Goal: Task Accomplishment & Management: Manage account settings

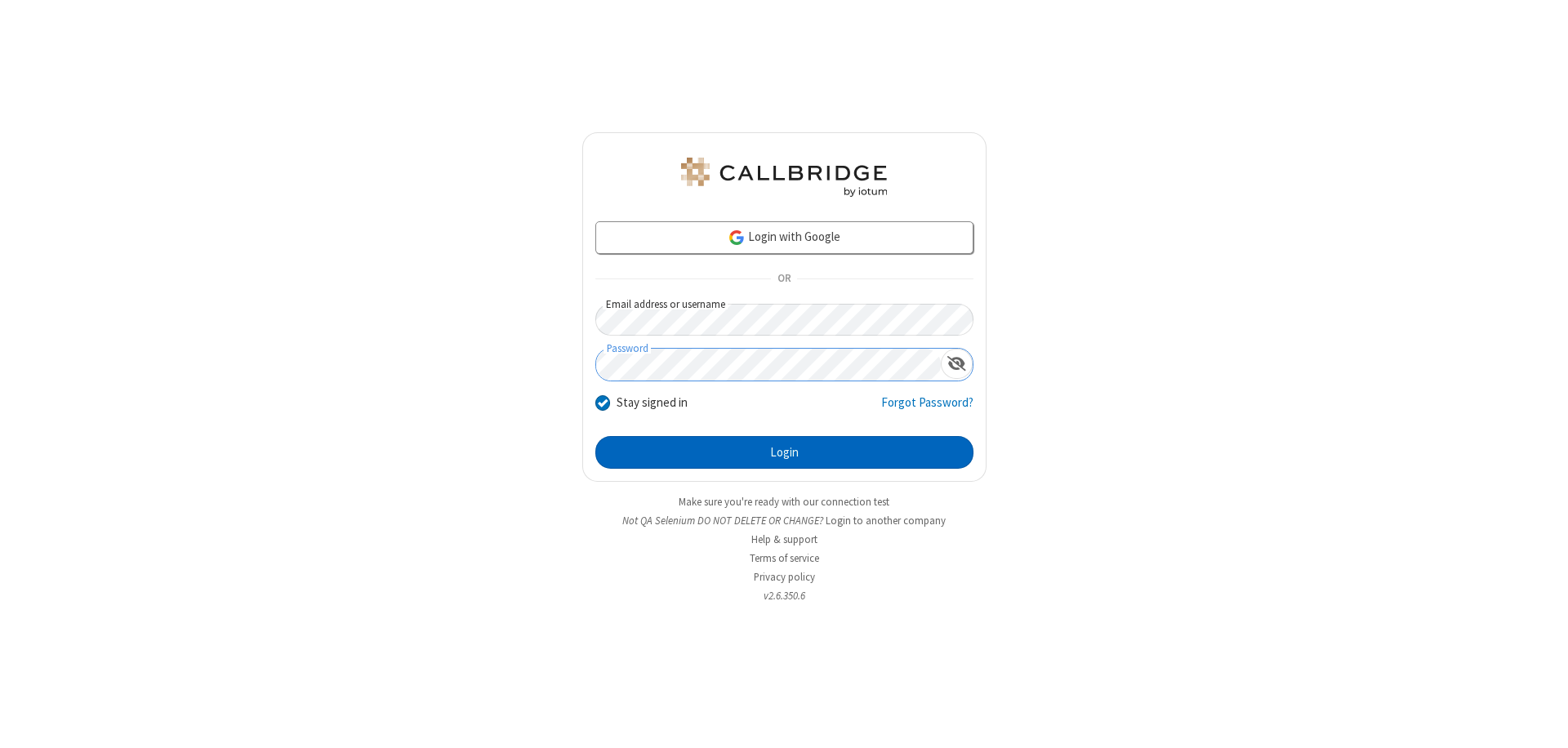
click at [784, 452] on button "Login" at bounding box center [784, 452] width 378 height 32
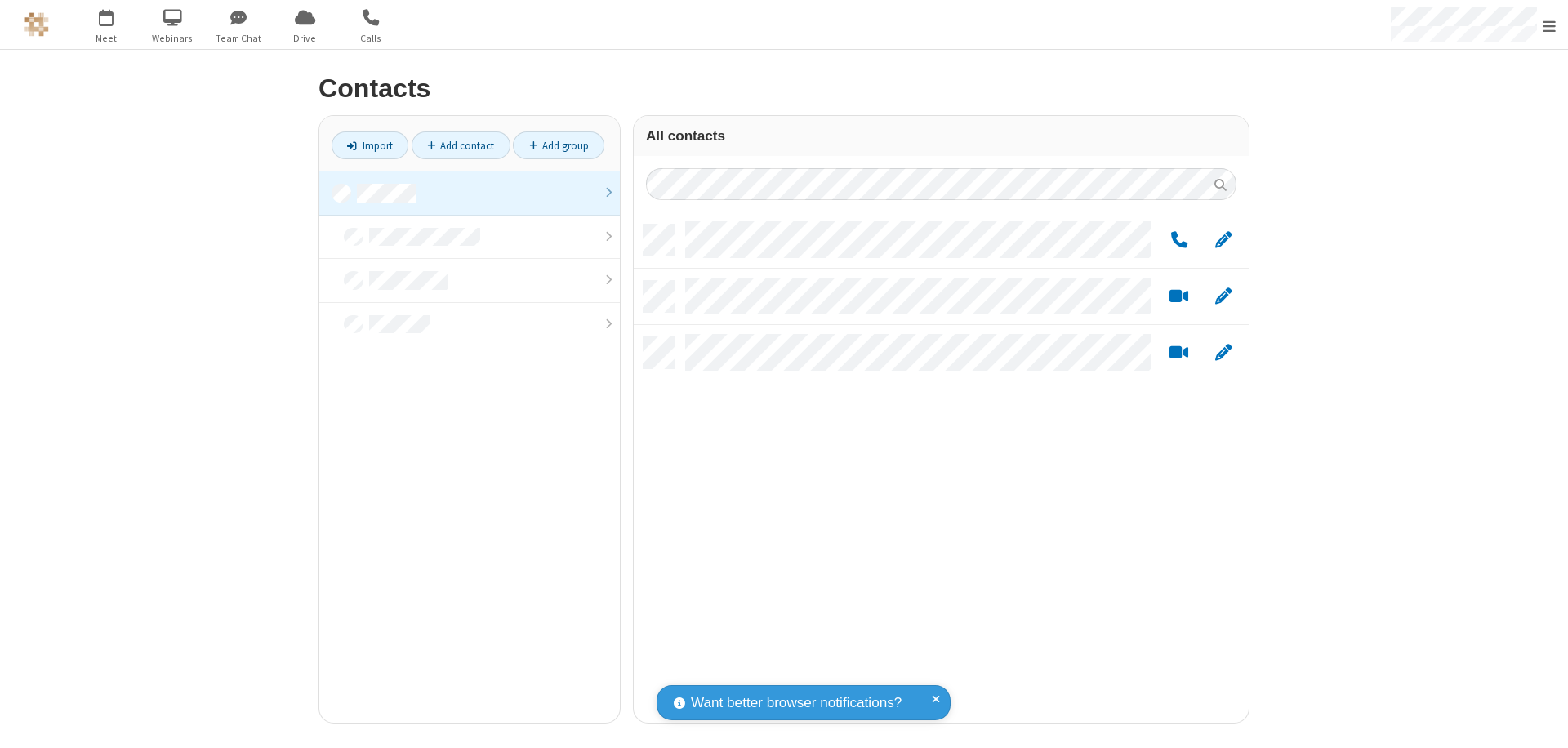
scroll to position [497, 603]
click at [559, 146] on link "Add group" at bounding box center [558, 146] width 92 height 28
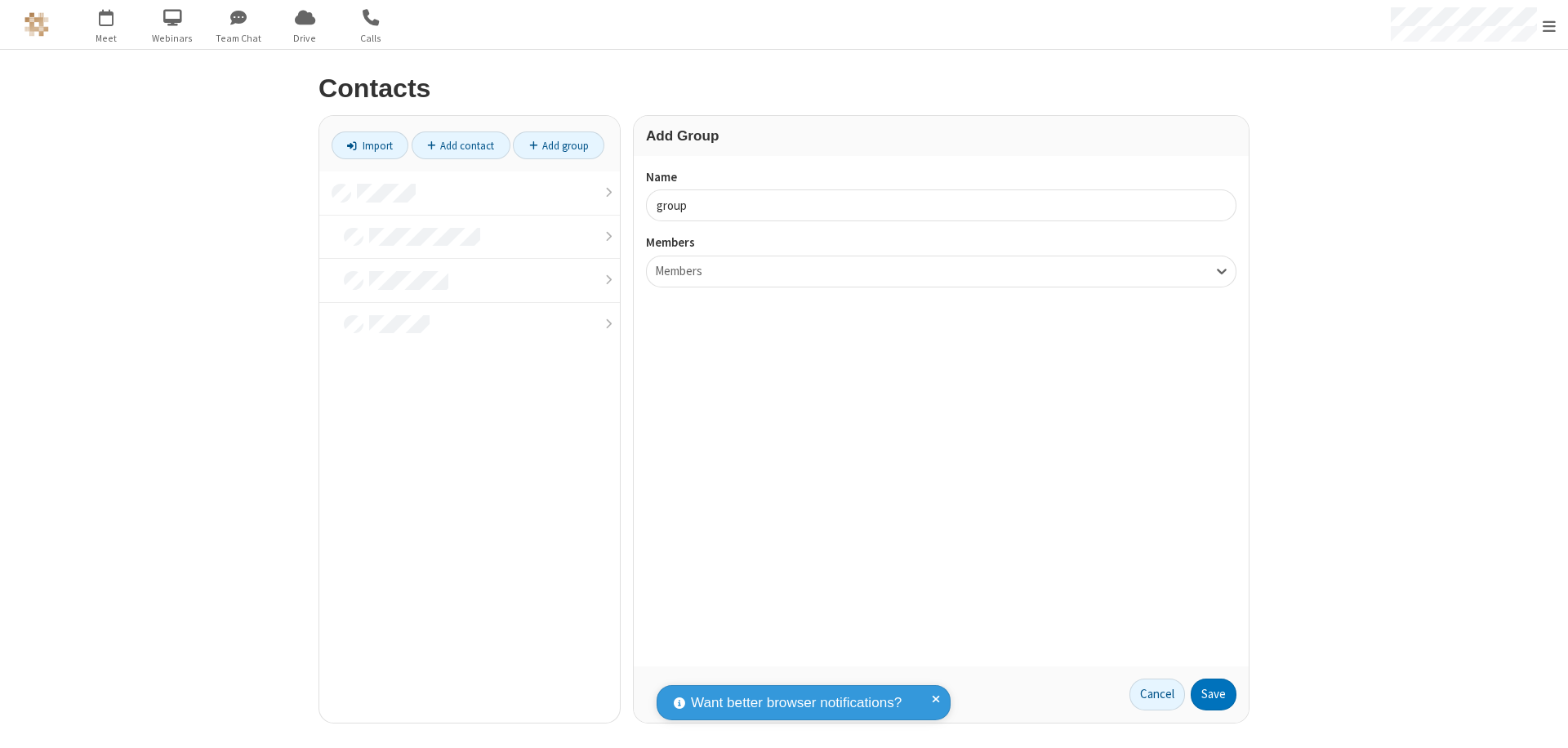
type input "group2"
